Goal: Information Seeking & Learning: Find specific fact

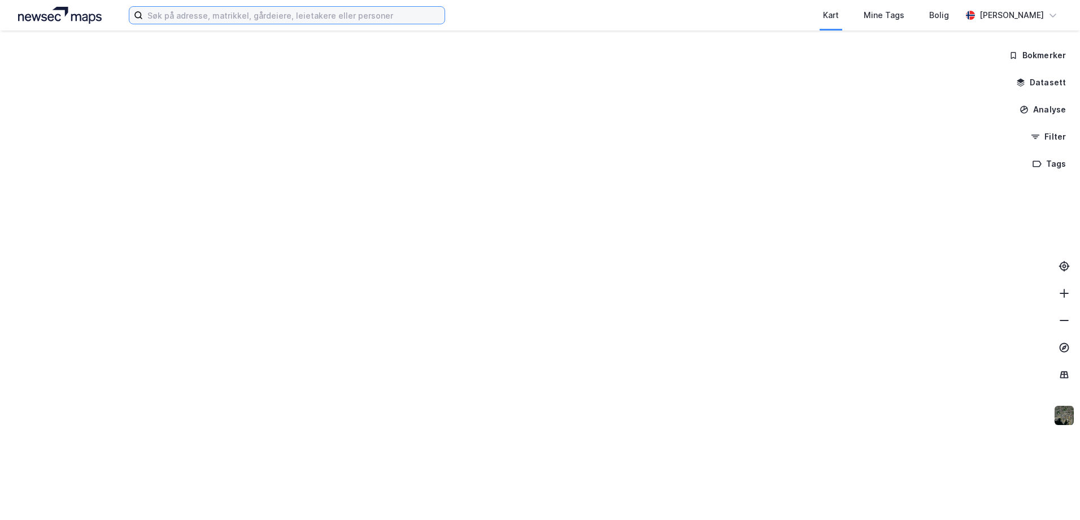
click at [303, 18] on input at bounding box center [294, 15] width 302 height 17
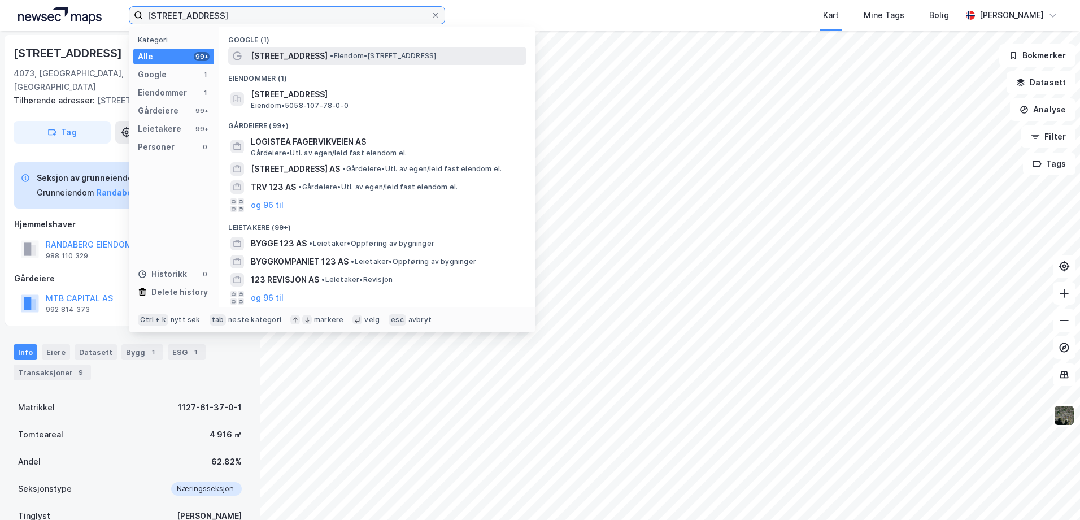
type input "[STREET_ADDRESS]"
click at [301, 53] on span "[STREET_ADDRESS]" at bounding box center [289, 56] width 77 height 14
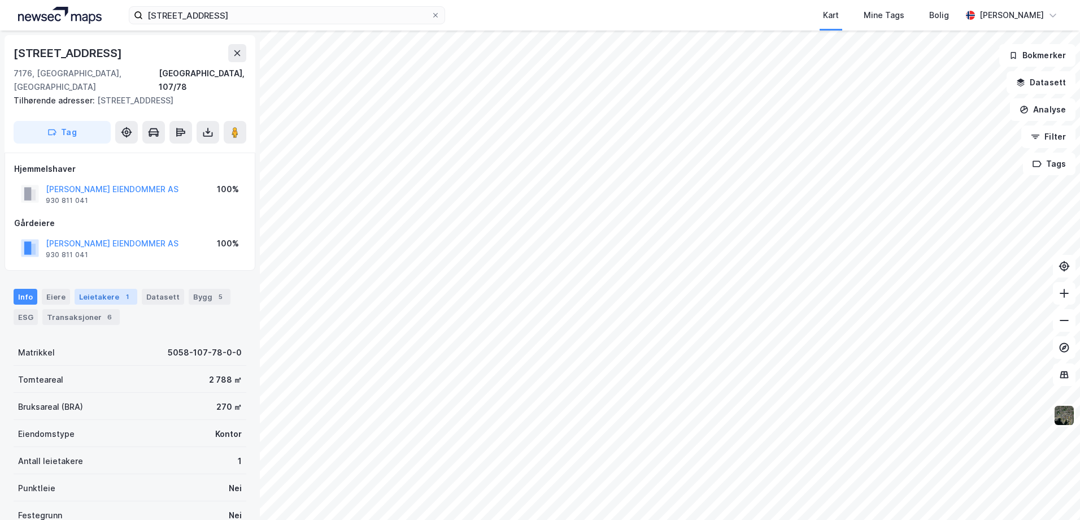
click at [125, 294] on div "1" at bounding box center [126, 296] width 11 height 11
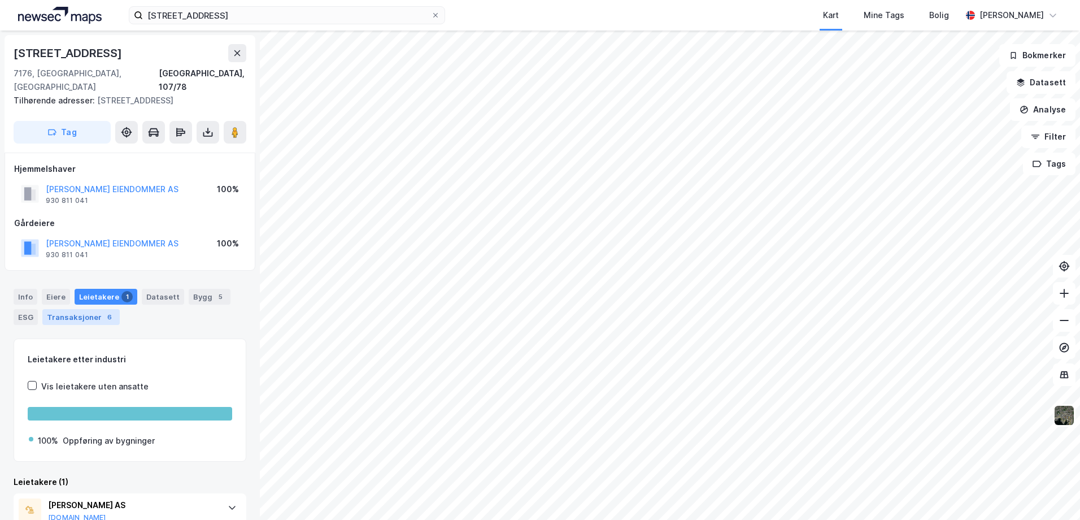
click at [68, 313] on div "Transaksjoner 6" at bounding box center [80, 317] width 77 height 16
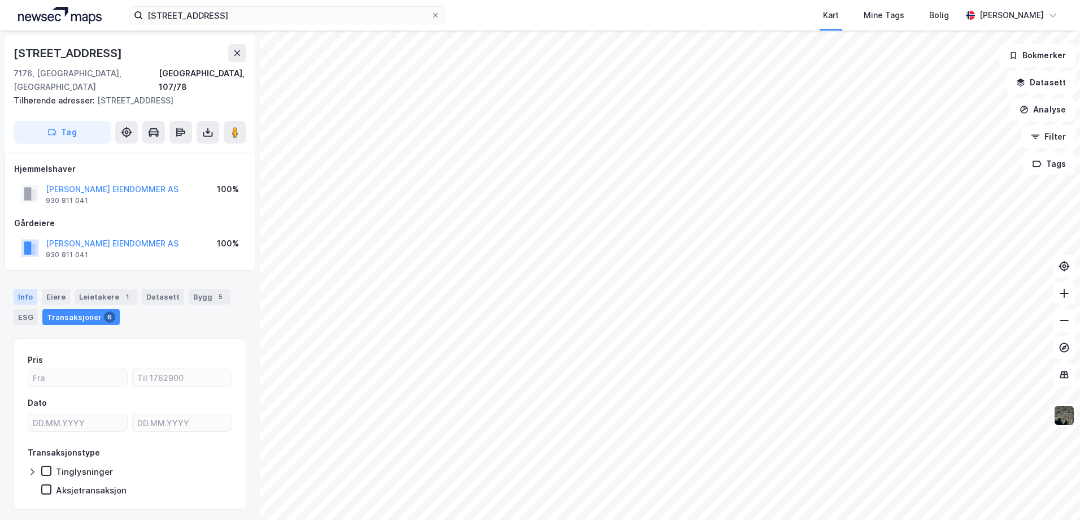
click at [23, 291] on div "Info" at bounding box center [26, 297] width 24 height 16
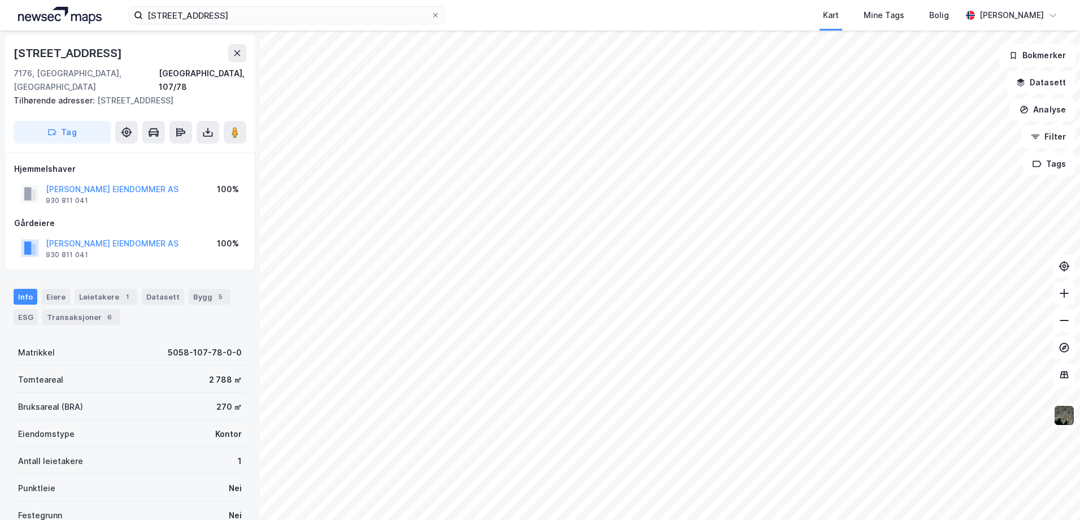
drag, startPoint x: 121, startPoint y: 54, endPoint x: 3, endPoint y: 52, distance: 118.1
click at [3, 52] on div "[STREET_ADDRESS], [GEOGRAPHIC_DATA] [GEOGRAPHIC_DATA], 107/78 Tilhørende adress…" at bounding box center [130, 274] width 260 height 489
copy div "[STREET_ADDRESS]"
